Goal: Transaction & Acquisition: Purchase product/service

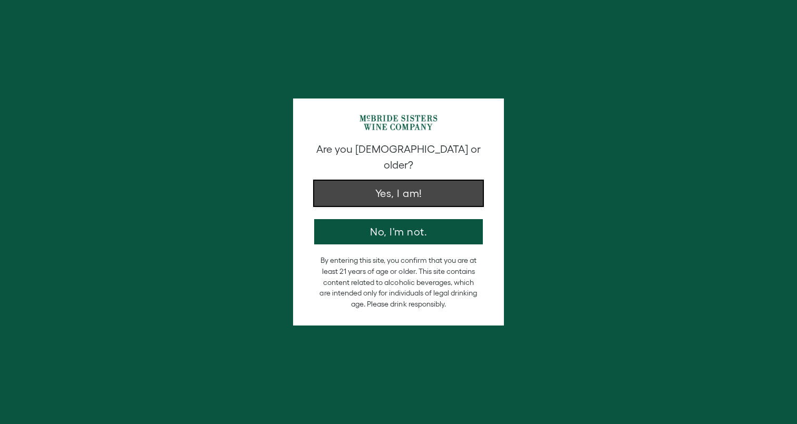
click at [367, 189] on button "Yes, I am!" at bounding box center [398, 193] width 169 height 25
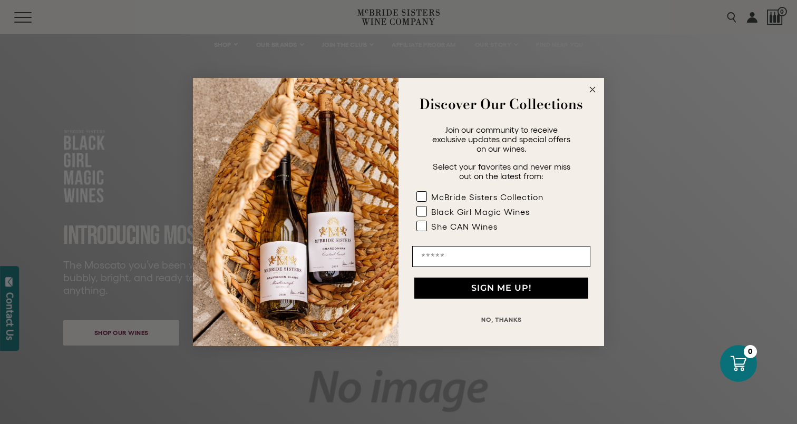
click at [593, 89] on icon "Close dialog" at bounding box center [592, 89] width 5 height 5
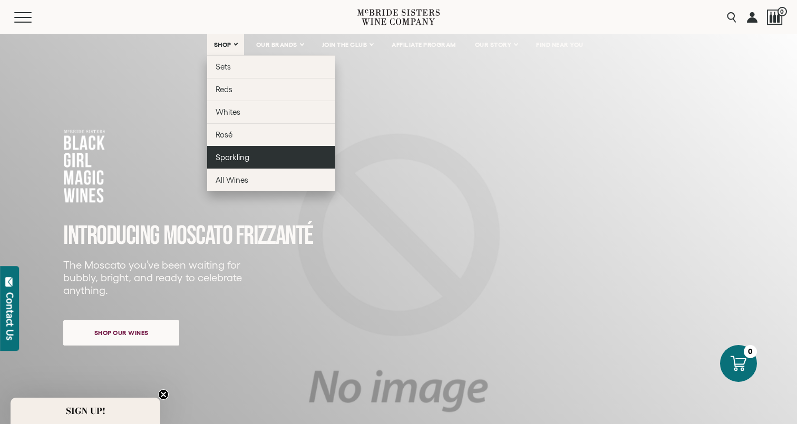
click at [246, 159] on span "Sparkling" at bounding box center [233, 157] width 34 height 9
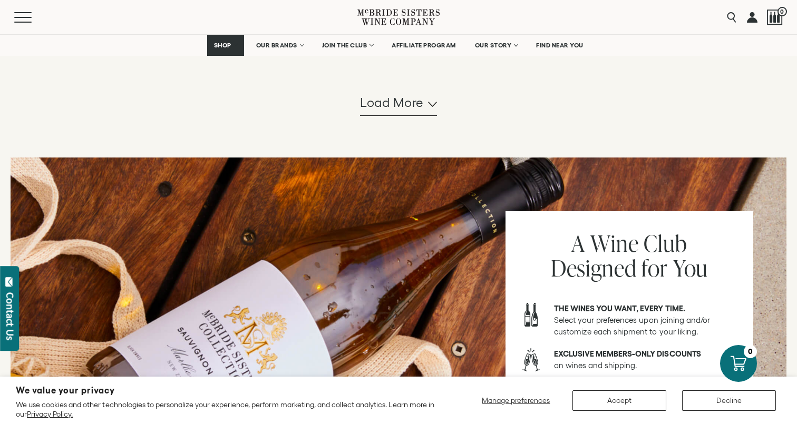
scroll to position [1041, 0]
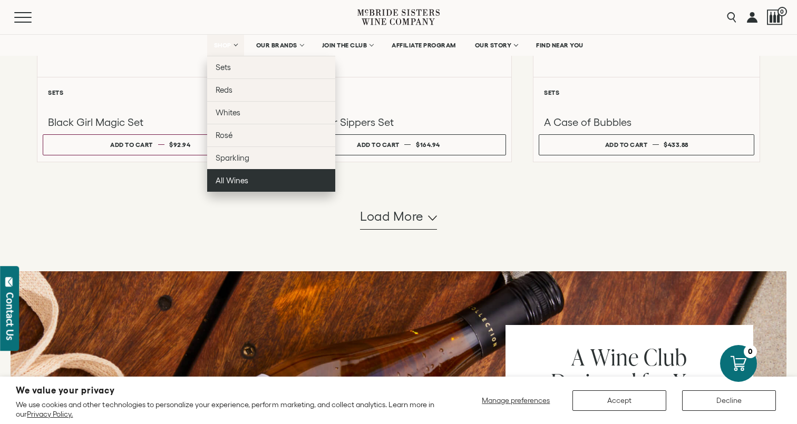
click at [246, 179] on link "All Wines" at bounding box center [271, 180] width 128 height 23
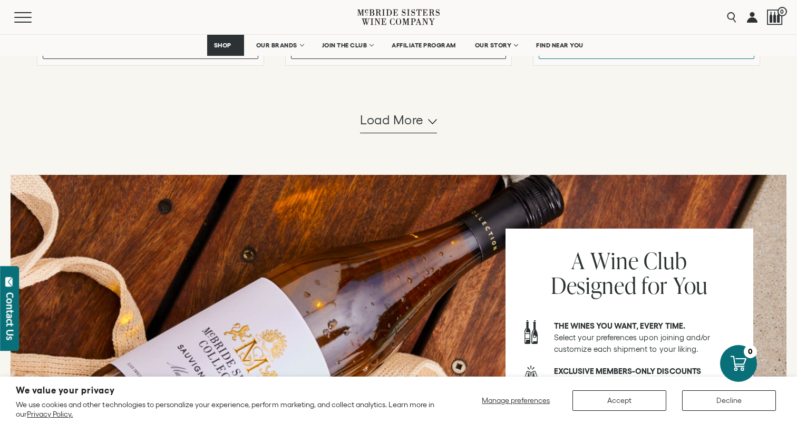
scroll to position [1118, 0]
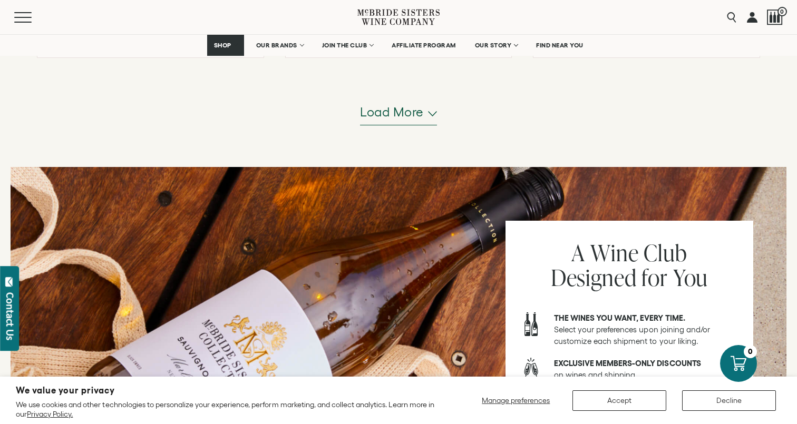
click at [394, 111] on span "Load more" at bounding box center [392, 112] width 64 height 18
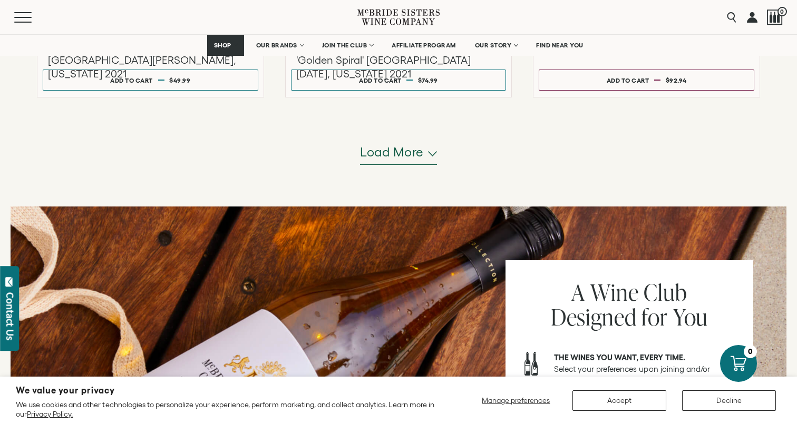
scroll to position [2128, 0]
